Goal: Task Accomplishment & Management: Use online tool/utility

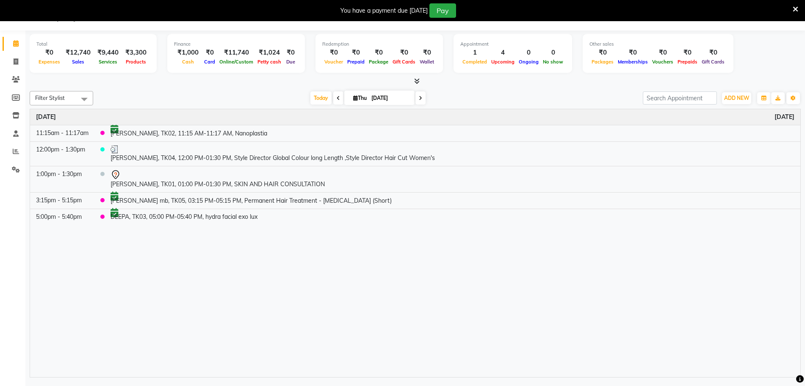
scroll to position [21, 0]
click at [423, 96] on span at bounding box center [421, 98] width 10 height 13
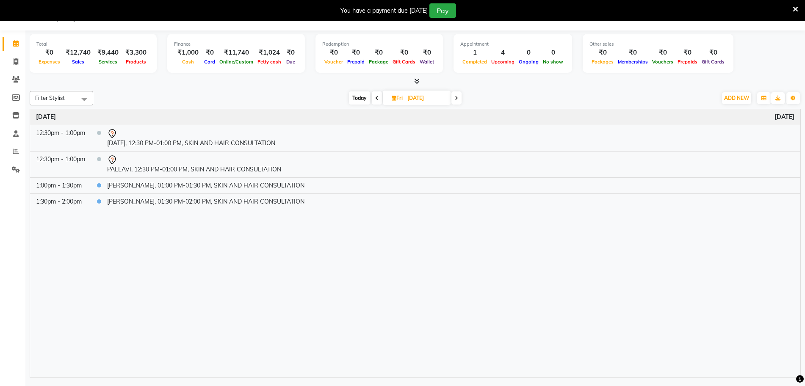
click at [458, 100] on icon at bounding box center [456, 98] width 3 height 5
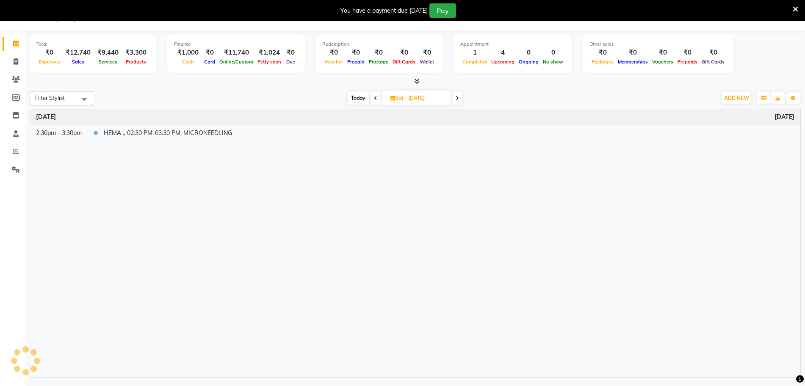
click at [458, 100] on icon at bounding box center [457, 98] width 3 height 5
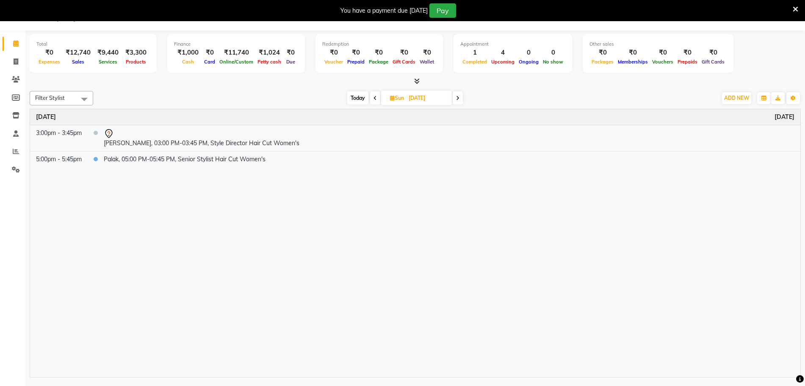
click at [458, 100] on icon at bounding box center [457, 98] width 3 height 5
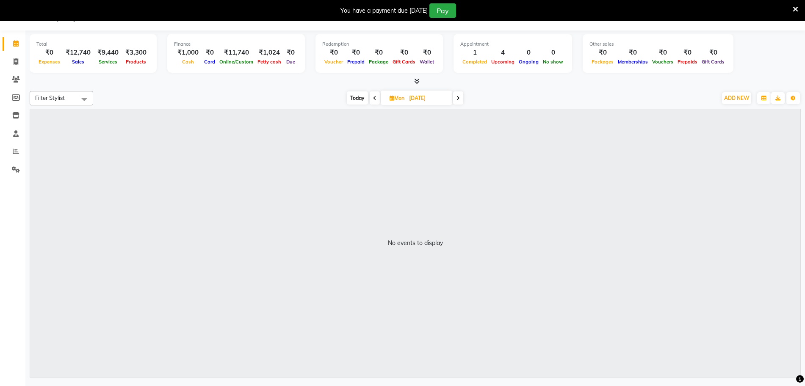
click at [374, 97] on icon at bounding box center [374, 98] width 3 height 5
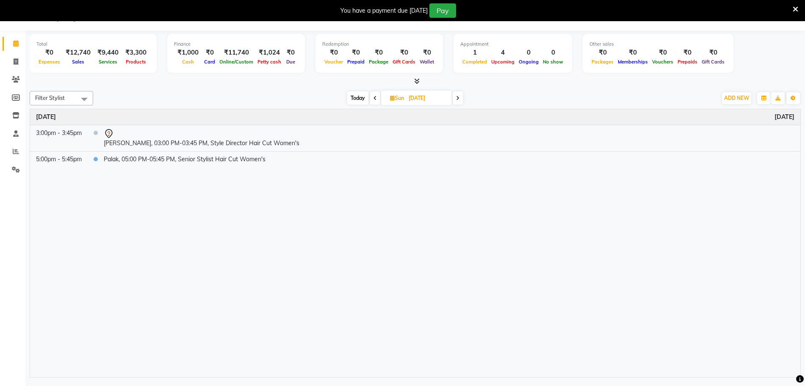
click at [374, 97] on icon at bounding box center [375, 98] width 3 height 5
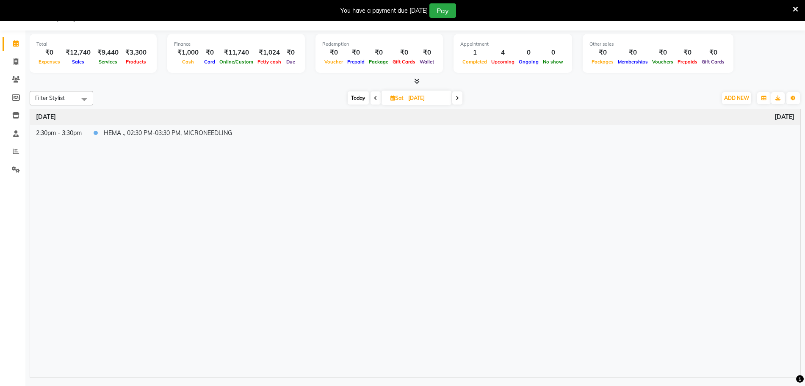
click at [374, 97] on icon at bounding box center [375, 98] width 3 height 5
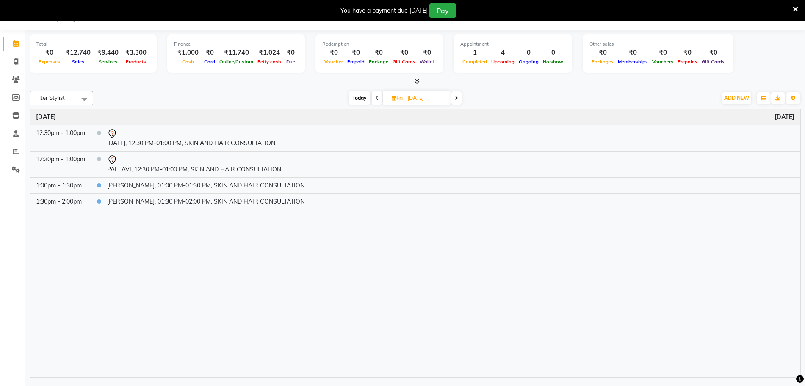
click at [375, 97] on icon at bounding box center [376, 98] width 3 height 5
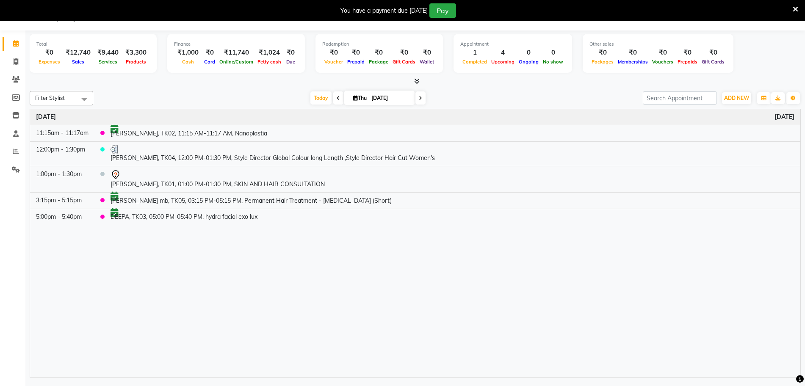
click at [267, 272] on div "Time Event [DATE] 11:15am - 11:17am [PERSON_NAME], TK02, 11:15 AM-11:17 AM, Nan…" at bounding box center [415, 243] width 771 height 268
click at [730, 98] on span "ADD NEW" at bounding box center [736, 98] width 25 height 6
click at [337, 104] on span at bounding box center [338, 98] width 10 height 13
type input "[DATE]"
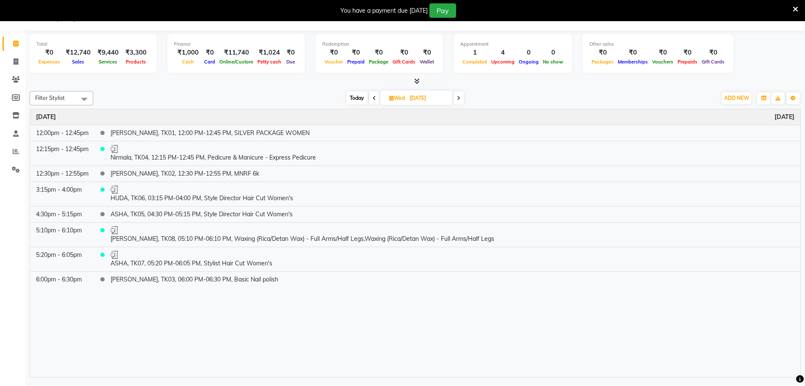
click at [13, 89] on li "Members" at bounding box center [12, 98] width 25 height 18
click at [16, 65] on span at bounding box center [15, 62] width 15 height 10
select select "service"
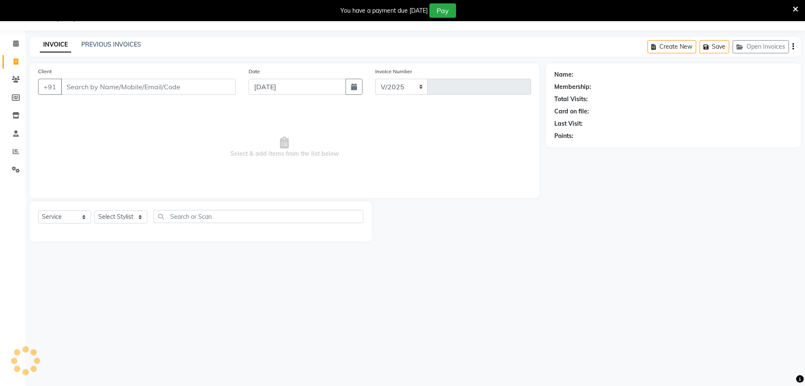
select select "4852"
type input "0666"
click at [117, 83] on input "Client" at bounding box center [148, 87] width 175 height 16
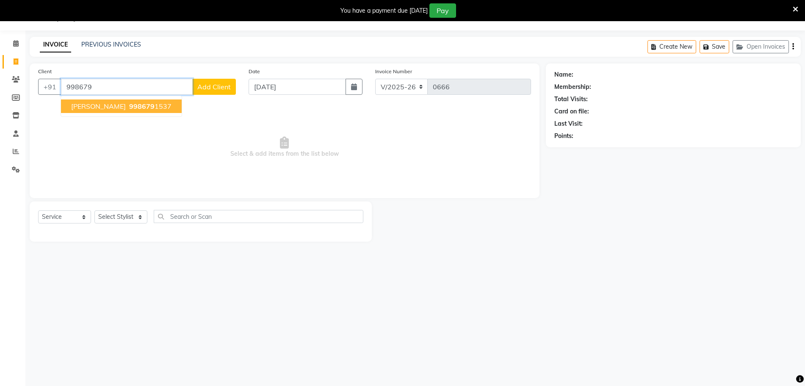
click at [129, 109] on span "998679" at bounding box center [141, 106] width 25 height 8
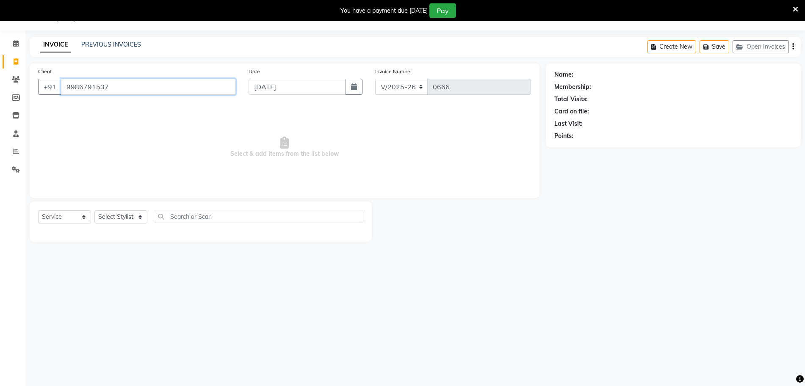
type input "9986791537"
click at [164, 92] on input "9986791537" at bounding box center [148, 87] width 175 height 16
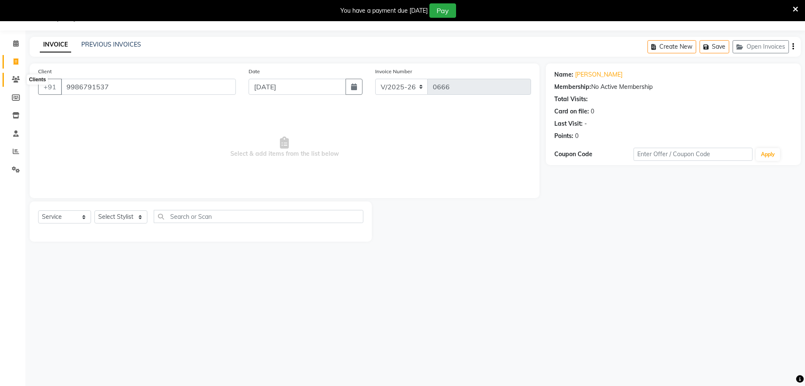
click at [17, 80] on icon at bounding box center [16, 79] width 8 height 6
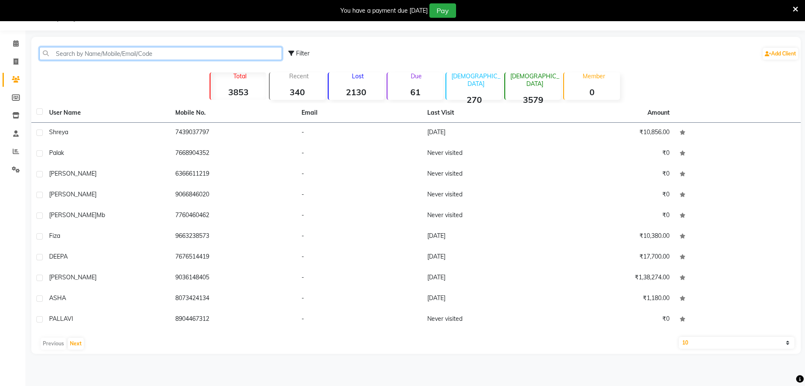
click at [224, 48] on input "text" at bounding box center [160, 53] width 243 height 13
paste input "9986791537"
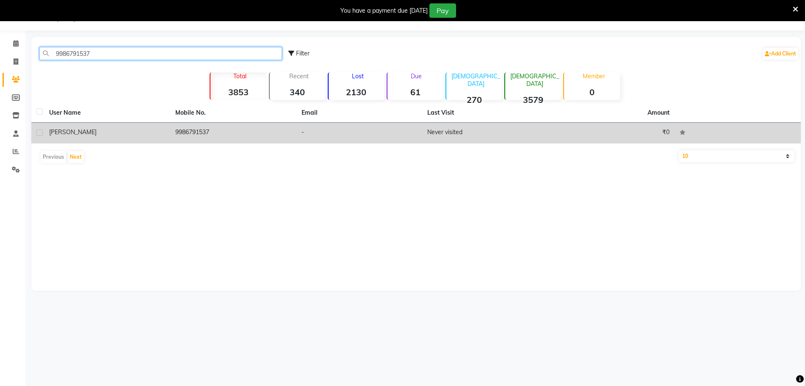
type input "9986791537"
click at [58, 136] on div "[PERSON_NAME]" at bounding box center [107, 132] width 116 height 9
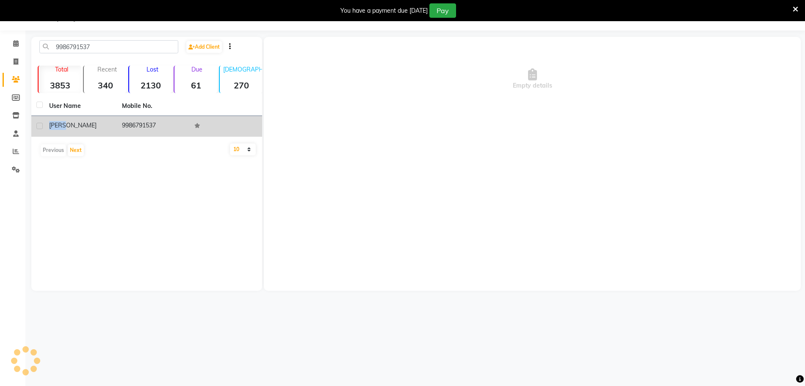
click at [58, 136] on td "[PERSON_NAME]" at bounding box center [80, 126] width 73 height 21
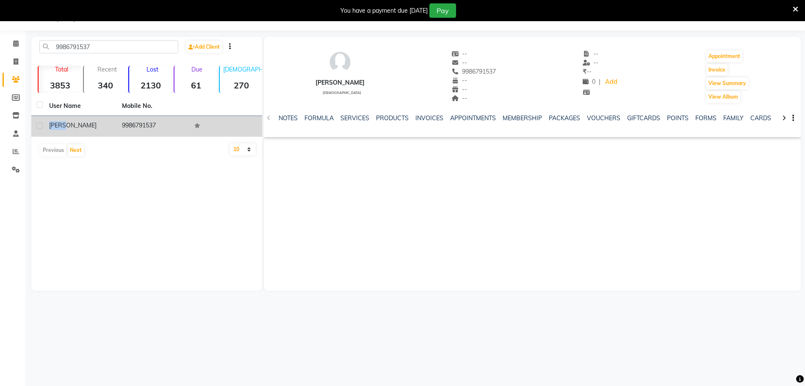
click at [58, 136] on td "[PERSON_NAME]" at bounding box center [80, 126] width 73 height 21
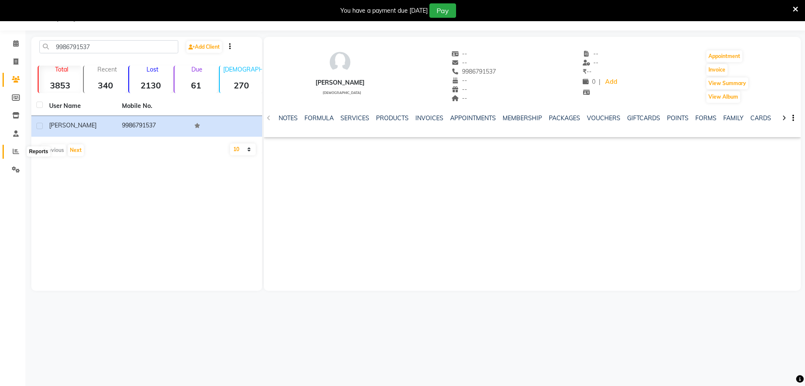
click at [17, 151] on icon at bounding box center [16, 151] width 6 height 6
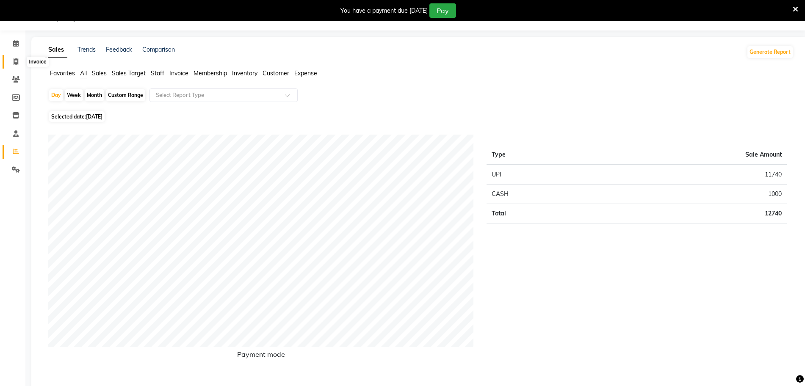
click at [17, 61] on icon at bounding box center [16, 61] width 5 height 6
select select "4852"
select select "service"
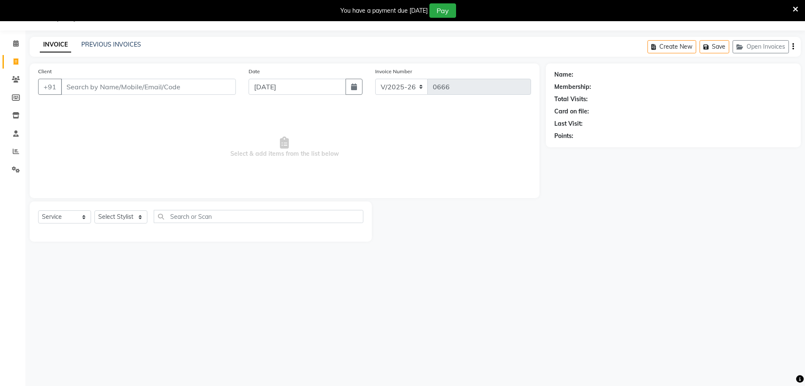
click at [96, 83] on input "Client" at bounding box center [148, 87] width 175 height 16
type input "8"
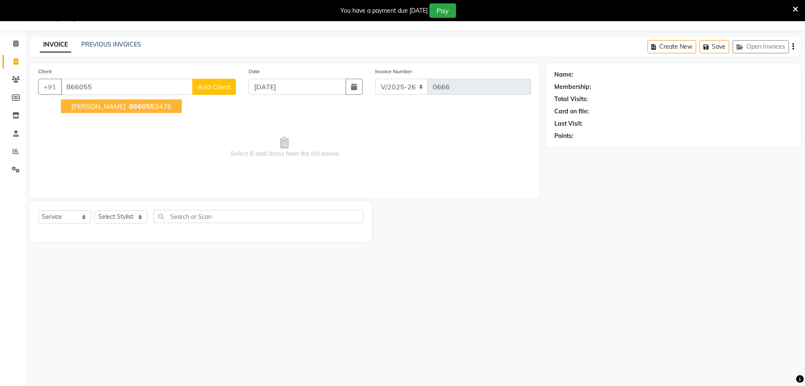
click at [114, 111] on button "[PERSON_NAME] 866055 3476" at bounding box center [121, 107] width 121 height 14
type input "8660553476"
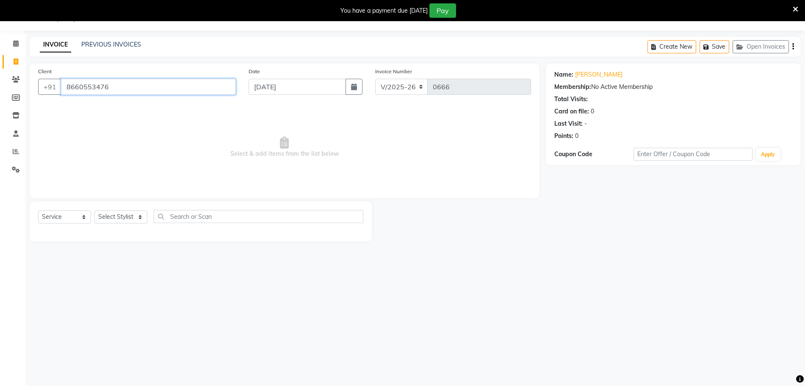
click at [134, 86] on input "8660553476" at bounding box center [148, 87] width 175 height 16
click at [16, 85] on link "Clients" at bounding box center [13, 80] width 20 height 14
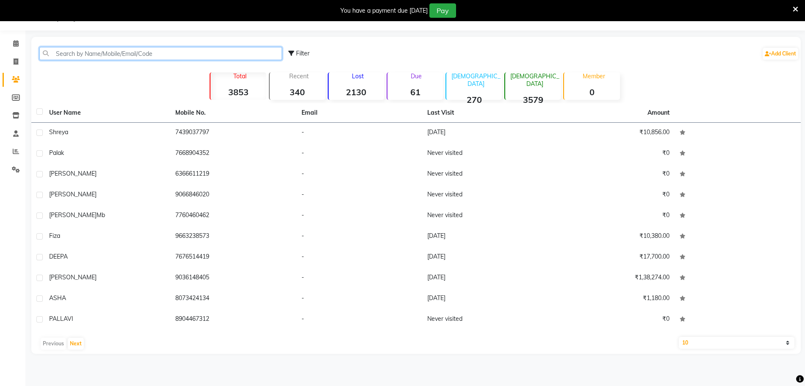
click at [219, 55] on input "text" at bounding box center [160, 53] width 243 height 13
paste input "8660553476"
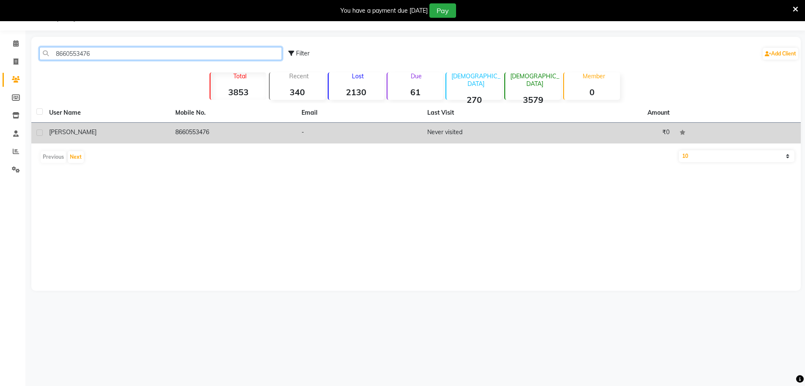
type input "8660553476"
click at [40, 133] on label at bounding box center [39, 133] width 6 height 6
click at [40, 133] on input "checkbox" at bounding box center [39, 133] width 6 height 6
checkbox input "true"
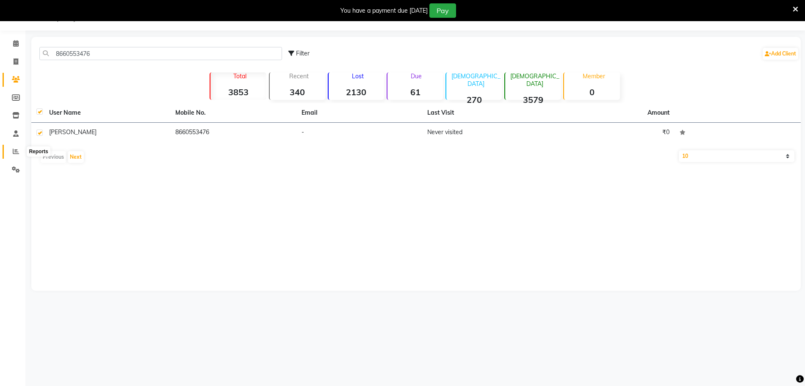
click at [15, 151] on icon at bounding box center [16, 151] width 6 height 6
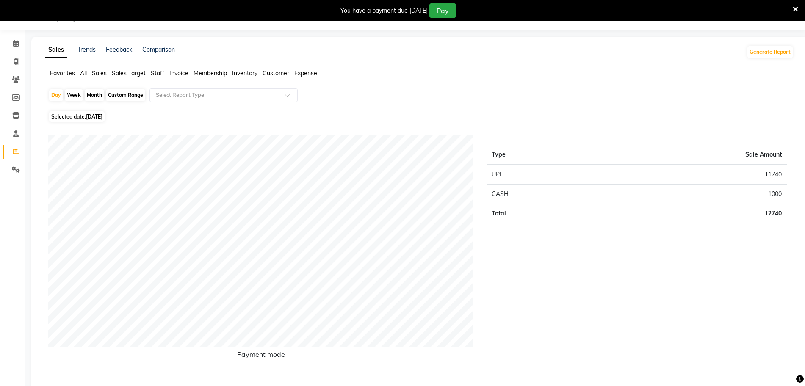
click at [277, 70] on span "Customer" at bounding box center [276, 73] width 27 height 8
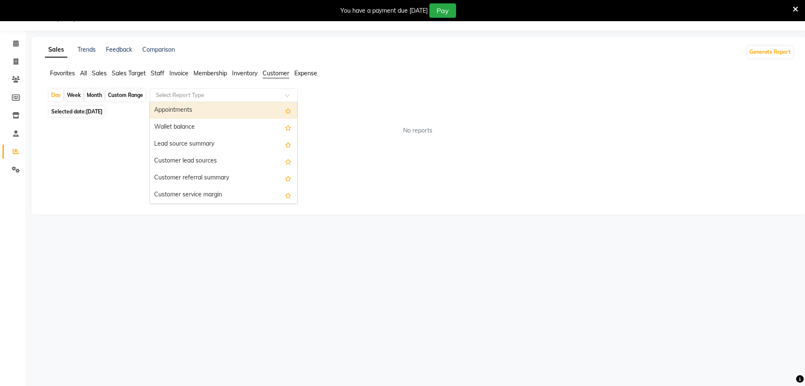
click at [251, 91] on input "text" at bounding box center [215, 95] width 122 height 8
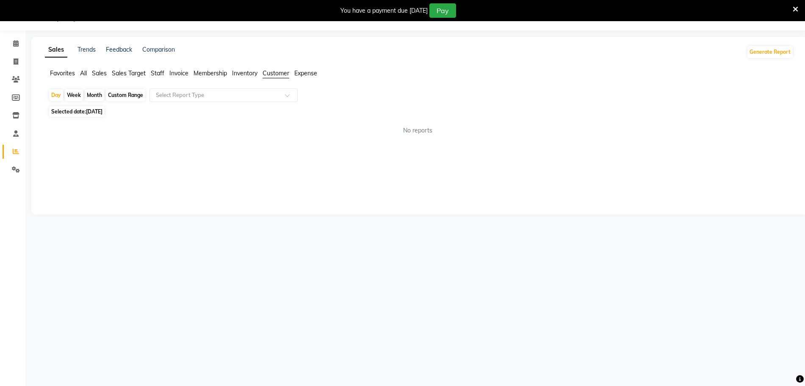
click at [94, 94] on div "Month" at bounding box center [94, 95] width 19 height 12
select select "9"
select select "2025"
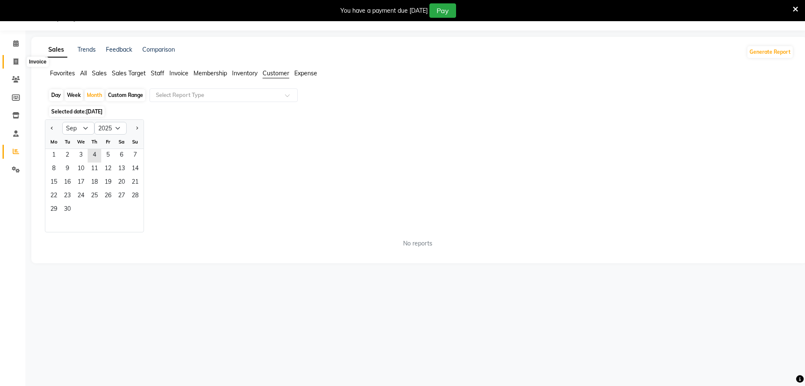
click at [17, 65] on span at bounding box center [15, 62] width 15 height 10
select select "service"
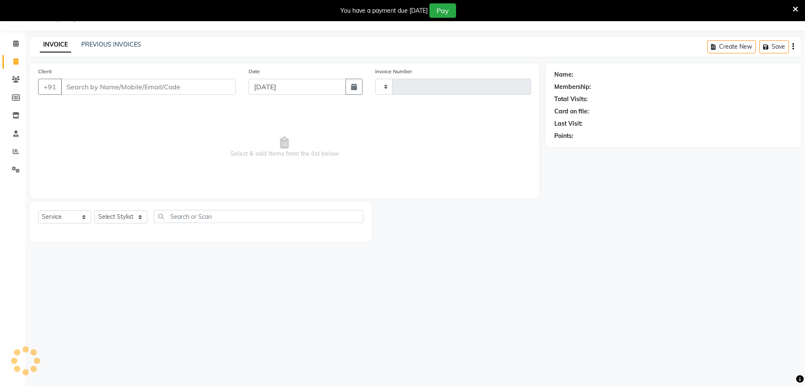
type input "0666"
select select "4852"
type input "8660553476"
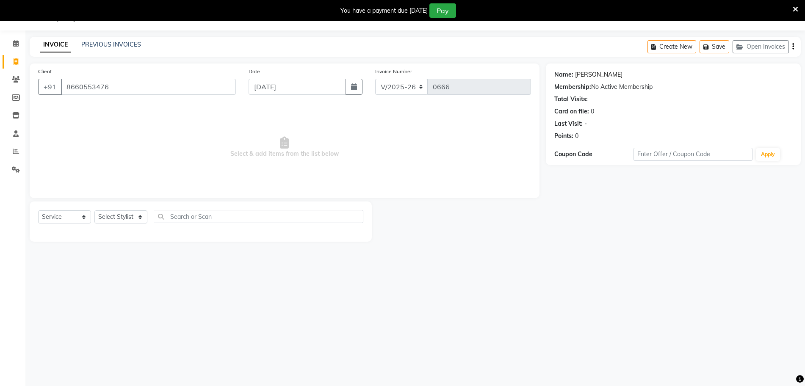
click at [586, 75] on link "[PERSON_NAME]" at bounding box center [598, 74] width 47 height 9
